Goal: Find specific page/section: Find specific page/section

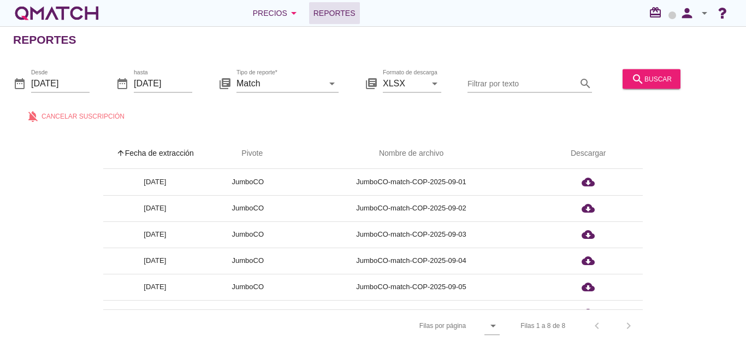
scroll to position [69, 0]
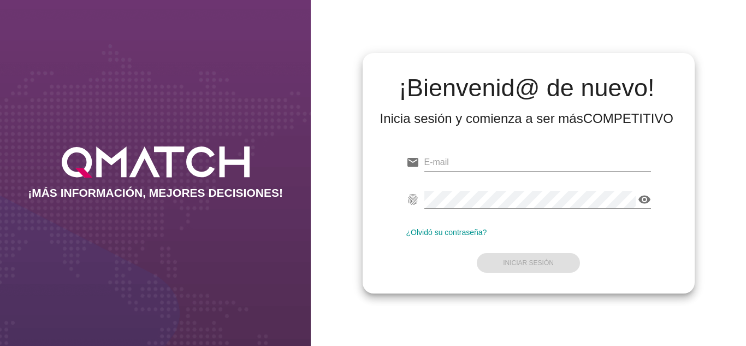
type input "[EMAIL_ADDRESS][DOMAIN_NAME]"
click at [435, 249] on form "email [EMAIL_ADDRESS][DOMAIN_NAME] fingerprint visibility ¿Olvidó su contraseña…" at bounding box center [528, 211] width 245 height 129
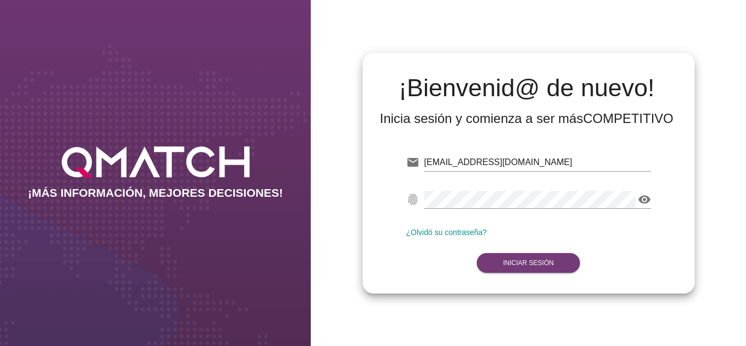
click at [508, 255] on button "Iniciar Sesión" at bounding box center [528, 263] width 103 height 20
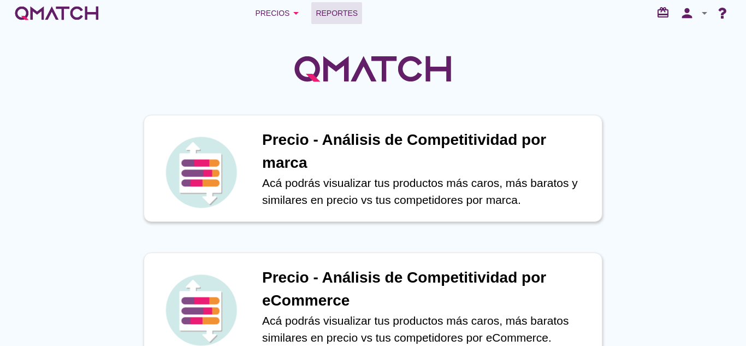
click at [327, 8] on span "Reportes" at bounding box center [337, 13] width 42 height 13
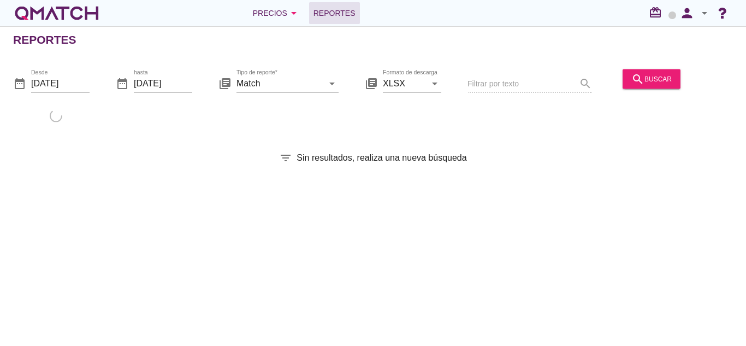
click at [637, 90] on div "search buscar" at bounding box center [651, 84] width 67 height 37
click at [638, 79] on icon "search" at bounding box center [637, 78] width 13 height 13
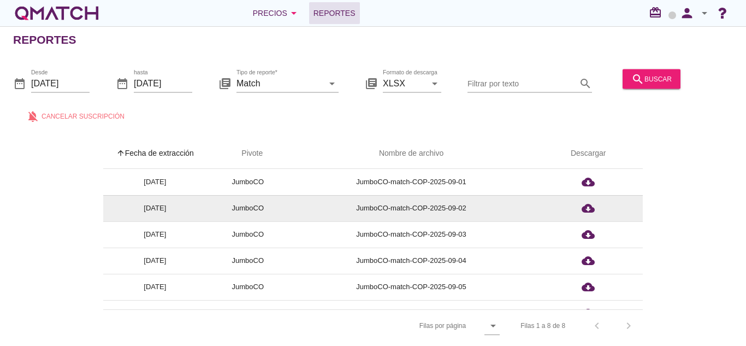
scroll to position [69, 0]
